Goal: Transaction & Acquisition: Purchase product/service

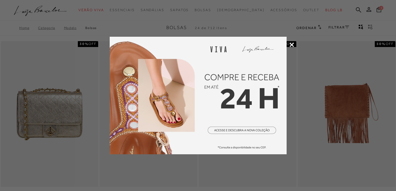
drag, startPoint x: 291, startPoint y: 45, endPoint x: 302, endPoint y: 43, distance: 10.9
click at [291, 45] on icon at bounding box center [291, 45] width 4 height 4
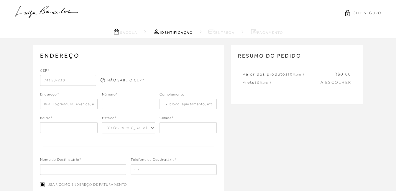
select select "GO"
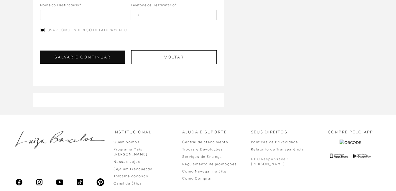
scroll to position [177, 0]
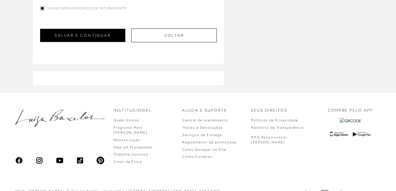
click at [82, 38] on button "SALVAR E CONTINUAR" at bounding box center [82, 35] width 85 height 13
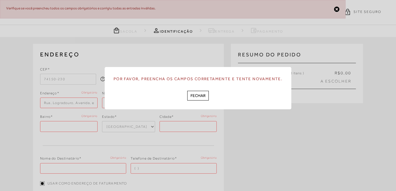
scroll to position [0, 0]
click at [195, 94] on button "FECHAR" at bounding box center [198, 96] width 22 height 10
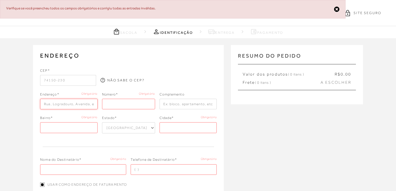
click at [75, 105] on input "text" at bounding box center [68, 104] width 57 height 11
type input "Rua 34 A"
click at [143, 107] on input "number" at bounding box center [128, 104] width 53 height 11
type input "307"
click at [175, 106] on input "text" at bounding box center [187, 104] width 57 height 11
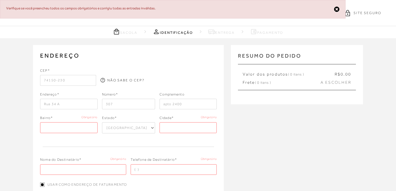
type input "Apto 2400 Ed Epoque"
click at [58, 127] on input "text" at bounding box center [68, 128] width 57 height 11
type input "Setor Marista"
click at [177, 128] on input "text" at bounding box center [187, 128] width 57 height 11
type input "Goiânia"
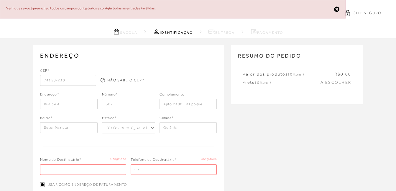
click at [311, 143] on div "ENDEREÇO Selecione um endereço para entrega Nenhum endereço salvo. CEP* 74150-2…" at bounding box center [198, 153] width 396 height 231
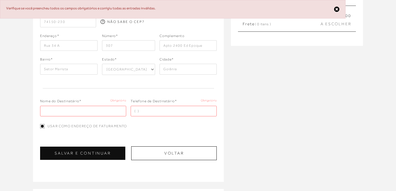
scroll to position [59, 0]
click at [102, 112] on input "text" at bounding box center [83, 111] width 86 height 11
type input "[PERSON_NAME]"
click at [146, 111] on input "tel" at bounding box center [174, 111] width 86 height 11
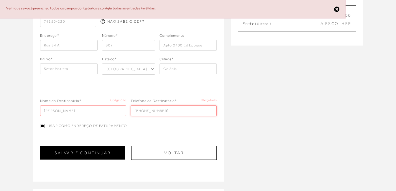
type input "[PHONE_NUMBER]"
click at [85, 157] on button "SALVAR E CONTINUAR" at bounding box center [82, 153] width 85 height 13
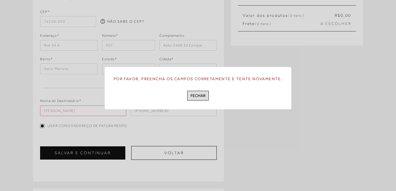
click at [207, 98] on button "FECHAR" at bounding box center [198, 96] width 22 height 10
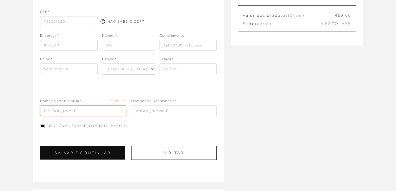
click at [95, 112] on input "[PERSON_NAME]" at bounding box center [83, 111] width 86 height 11
click at [111, 110] on input "[PERSON_NAME]" at bounding box center [83, 111] width 86 height 11
click at [86, 152] on button "SALVAR E CONTINUAR" at bounding box center [82, 153] width 85 height 13
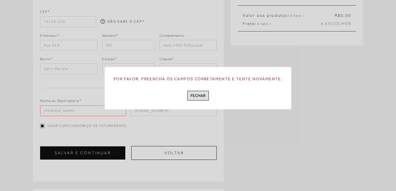
click at [203, 98] on button "FECHAR" at bounding box center [198, 96] width 22 height 10
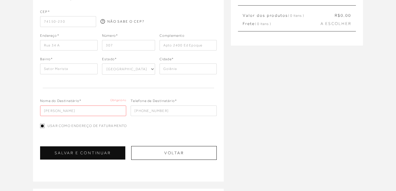
click at [179, 113] on input "[PHONE_NUMBER]" at bounding box center [174, 111] width 86 height 11
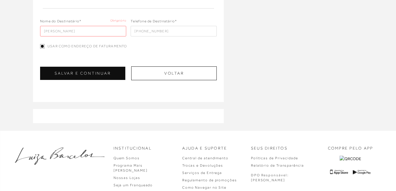
scroll to position [177, 0]
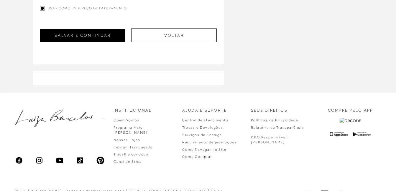
click at [75, 40] on button "SALVAR E CONTINUAR" at bounding box center [82, 35] width 85 height 13
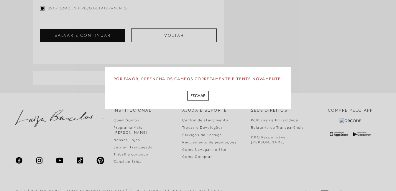
drag, startPoint x: 205, startPoint y: 93, endPoint x: 202, endPoint y: 94, distance: 3.0
click at [203, 94] on button "FECHAR" at bounding box center [198, 96] width 22 height 10
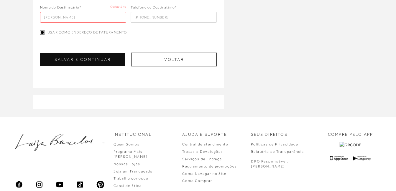
scroll to position [88, 0]
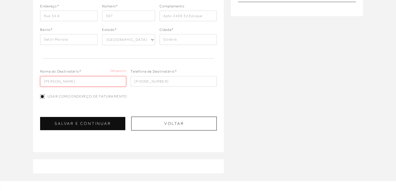
drag, startPoint x: 58, startPoint y: 79, endPoint x: 131, endPoint y: 47, distance: 79.1
click at [59, 79] on input "[PERSON_NAME]" at bounding box center [83, 81] width 86 height 11
click at [95, 124] on button "SALVAR E CONTINUAR" at bounding box center [82, 123] width 85 height 13
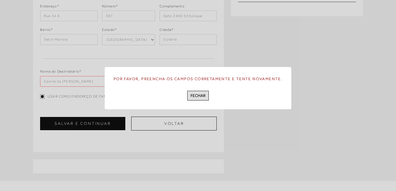
click at [205, 97] on button "FECHAR" at bounding box center [198, 96] width 22 height 10
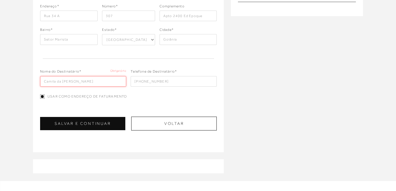
drag, startPoint x: 94, startPoint y: 81, endPoint x: 81, endPoint y: 80, distance: 13.6
click at [81, 80] on input "Camila da [PERSON_NAME]" at bounding box center [83, 81] width 86 height 11
click at [72, 80] on input "Camila da [PERSON_NAME]" at bounding box center [83, 81] width 86 height 11
type input "[PERSON_NAME]"
click at [288, 67] on div "ENDEREÇO Selecione um endereço para entrega Nenhum endereço salvo. CEP* 74150-2…" at bounding box center [198, 65] width 396 height 231
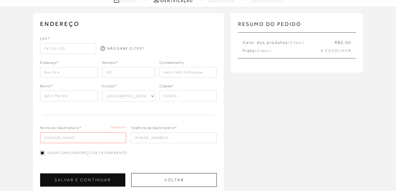
scroll to position [29, 0]
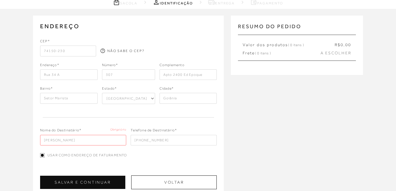
click at [128, 74] on input "307" at bounding box center [128, 75] width 53 height 11
click at [75, 76] on input "Rua 34 A" at bounding box center [68, 75] width 57 height 11
click at [71, 53] on input "74150-230" at bounding box center [68, 51] width 56 height 11
type input "74150-230"
type input "Rua 34A"
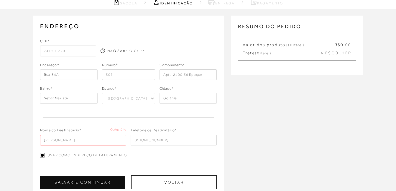
drag, startPoint x: 260, startPoint y: 174, endPoint x: 189, endPoint y: 174, distance: 71.0
click at [262, 173] on div "ENDEREÇO Selecione um endereço para entrega Nenhum endereço salvo. CEP* 74150-2…" at bounding box center [198, 124] width 396 height 231
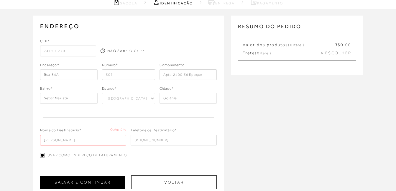
click at [77, 179] on button "SALVAR E CONTINUAR" at bounding box center [82, 182] width 85 height 13
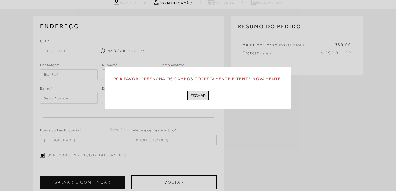
click at [199, 97] on button "FECHAR" at bounding box center [198, 96] width 22 height 10
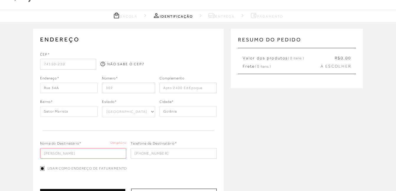
scroll to position [0, 0]
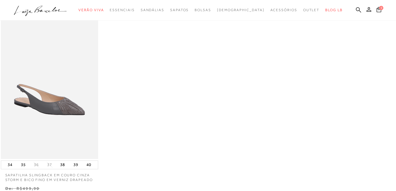
scroll to position [118, 0]
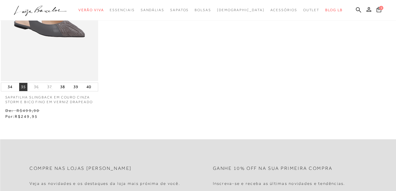
click at [24, 86] on button "35" at bounding box center [23, 87] width 8 height 8
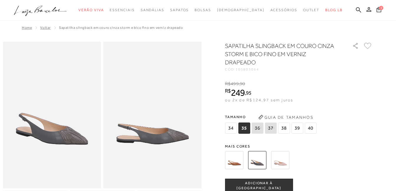
click at [247, 127] on span "35" at bounding box center [244, 128] width 12 height 11
click at [252, 186] on span "ADICIONAR À SACOLA" at bounding box center [258, 186] width 67 height 10
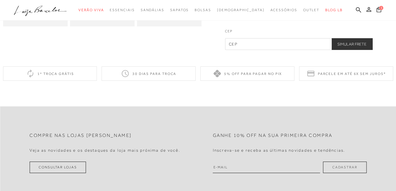
scroll to position [265, 0]
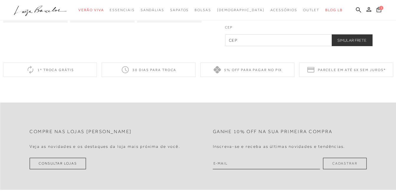
click at [264, 44] on input "text" at bounding box center [298, 40] width 147 height 12
type input "74150-230"
click at [350, 40] on button "Simular Frete" at bounding box center [351, 40] width 41 height 12
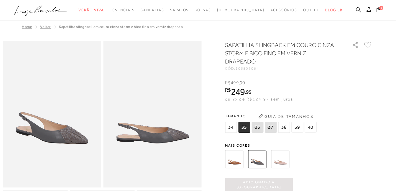
scroll to position [0, 0]
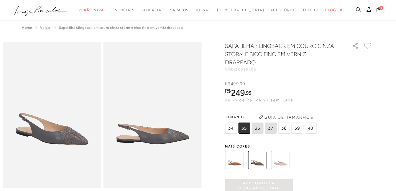
click at [378, 10] on icon at bounding box center [378, 9] width 5 height 6
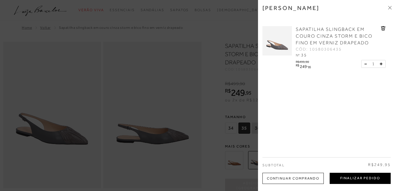
click at [344, 181] on button "Finalizar Pedido" at bounding box center [359, 178] width 61 height 11
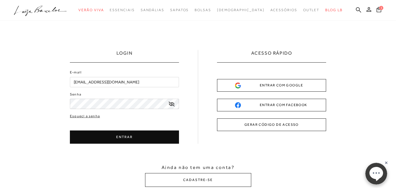
click at [143, 141] on button "ENTRAR" at bounding box center [124, 137] width 109 height 13
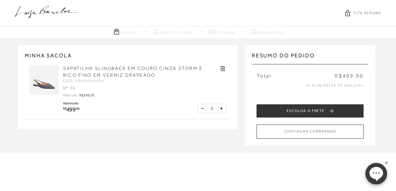
click at [202, 110] on button at bounding box center [202, 109] width 6 height 6
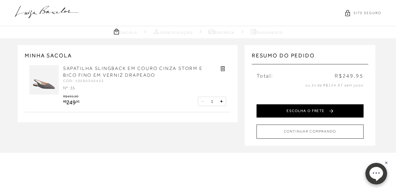
click at [317, 113] on button "ESCOLHA O FRETE" at bounding box center [309, 111] width 107 height 13
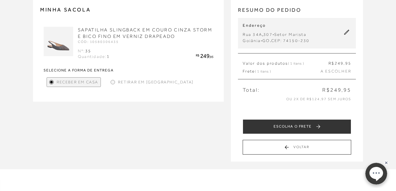
scroll to position [59, 0]
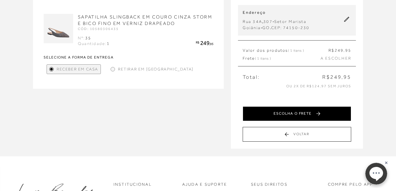
click at [287, 115] on button "ESCOLHA O FRETE" at bounding box center [296, 114] width 108 height 15
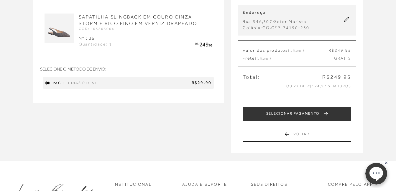
click at [310, 114] on button "SELECIONAR PAGAMENTO" at bounding box center [296, 114] width 108 height 15
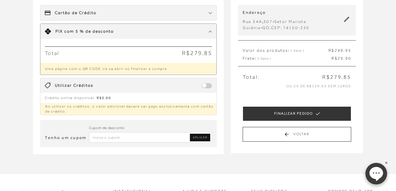
click at [208, 33] on div "Limite: R$ 5.000,00 PIX com 5 % de desconto" at bounding box center [128, 31] width 176 height 15
click at [75, 31] on span "com 5 % de desconto" at bounding box center [88, 31] width 49 height 5
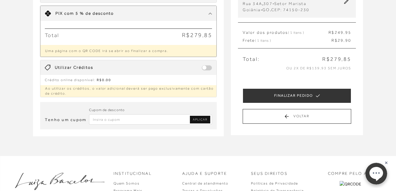
scroll to position [88, 0]
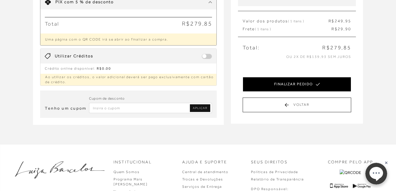
click at [307, 85] on button "FINALIZAR PEDIDO" at bounding box center [296, 84] width 108 height 15
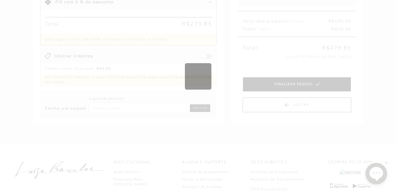
scroll to position [0, 0]
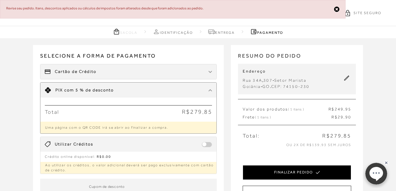
click at [293, 173] on button "FINALIZAR PEDIDO" at bounding box center [296, 173] width 108 height 15
click at [298, 174] on button "FINALIZAR PEDIDO" at bounding box center [296, 173] width 108 height 15
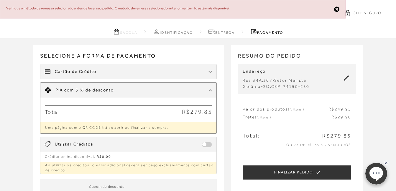
click at [224, 31] on link "Entrega" at bounding box center [221, 31] width 27 height 7
click at [224, 32] on link "Entrega" at bounding box center [221, 31] width 27 height 7
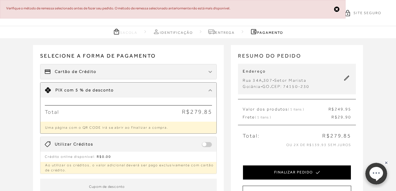
click at [316, 178] on icon at bounding box center [318, 173] width 4 height 16
